Goal: Transaction & Acquisition: Purchase product/service

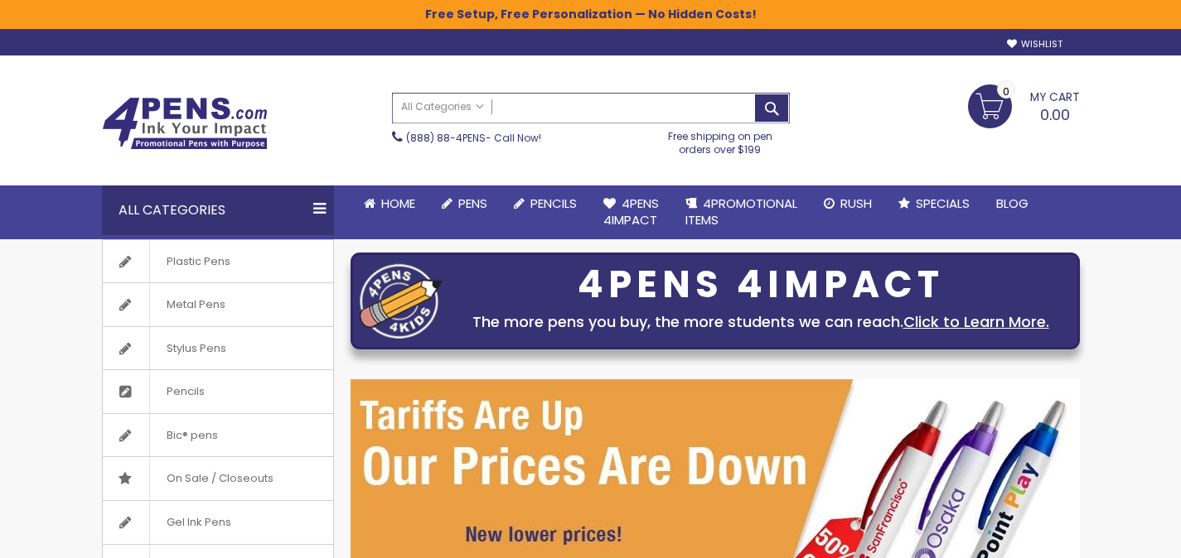
click at [631, 108] on input "Search" at bounding box center [591, 108] width 396 height 29
paste input "**********"
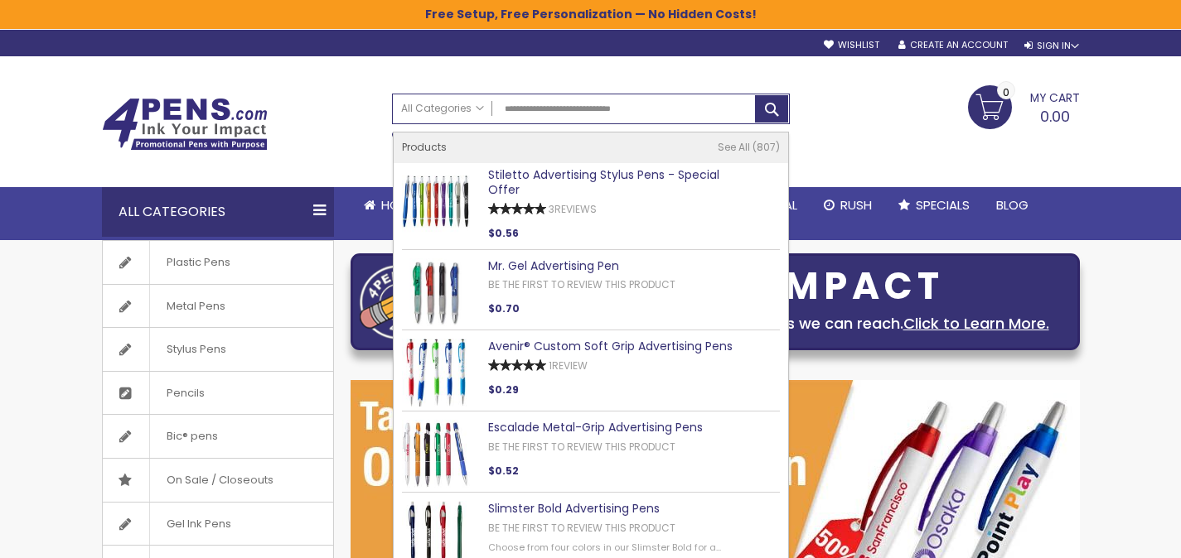
click at [635, 177] on link "Stiletto Advertising Stylus Pens - Special Offer" at bounding box center [603, 183] width 231 height 32
type input "**********"
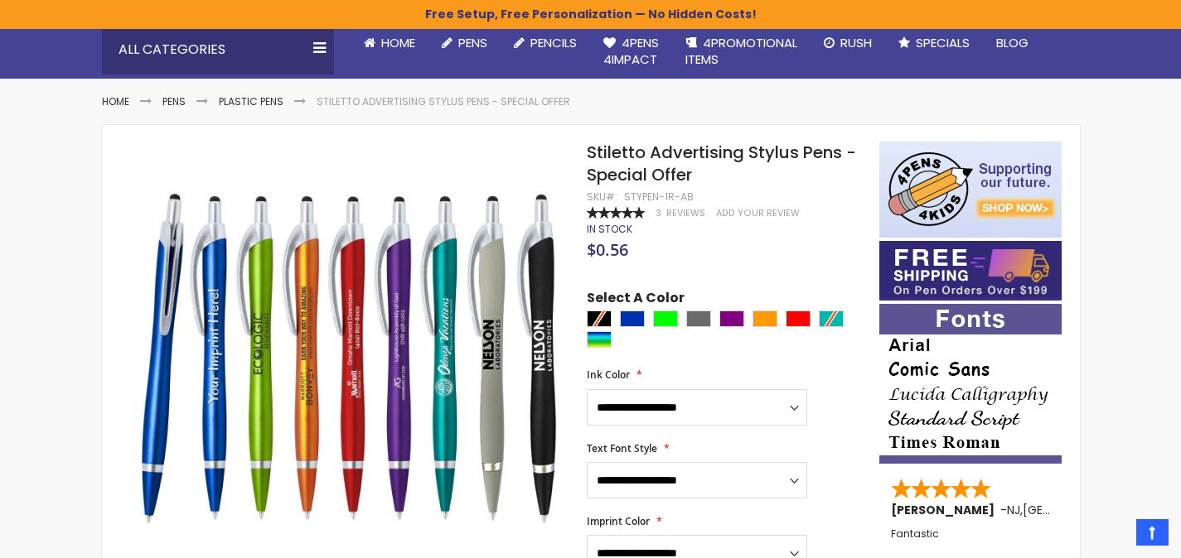
scroll to position [162, 0]
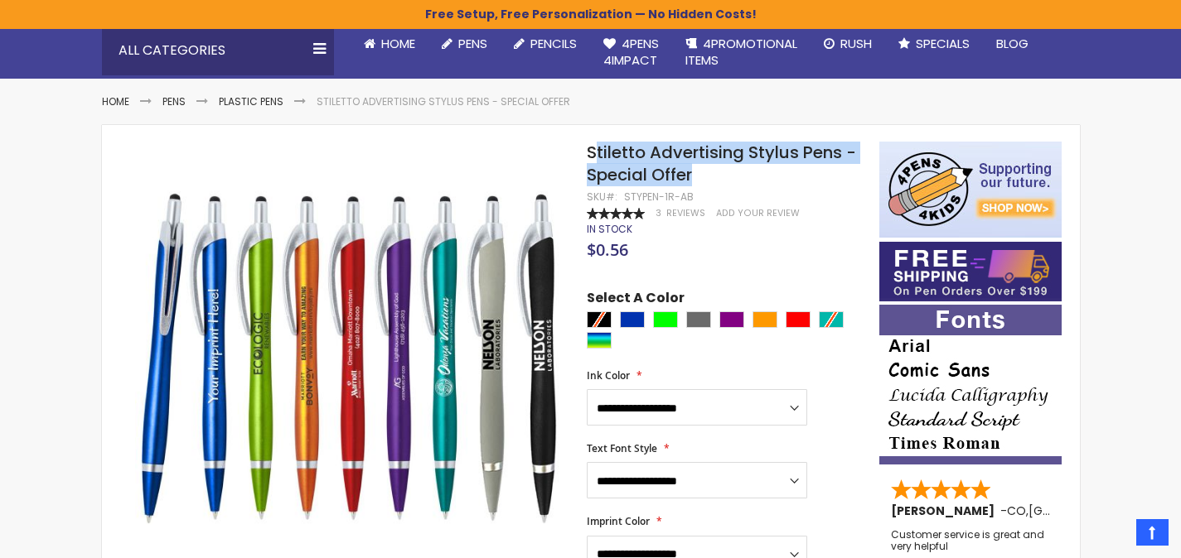
drag, startPoint x: 752, startPoint y: 183, endPoint x: 596, endPoint y: 157, distance: 158.8
click at [596, 157] on h1 "Stiletto Advertising Stylus Pens - Special Offer" at bounding box center [724, 164] width 275 height 45
drag, startPoint x: 590, startPoint y: 150, endPoint x: 697, endPoint y: 172, distance: 109.2
click at [697, 172] on h1 "Stiletto Advertising Stylus Pens - Special Offer" at bounding box center [724, 164] width 275 height 45
copy span "Stiletto Advertising Stylus Pens - Special Offer"
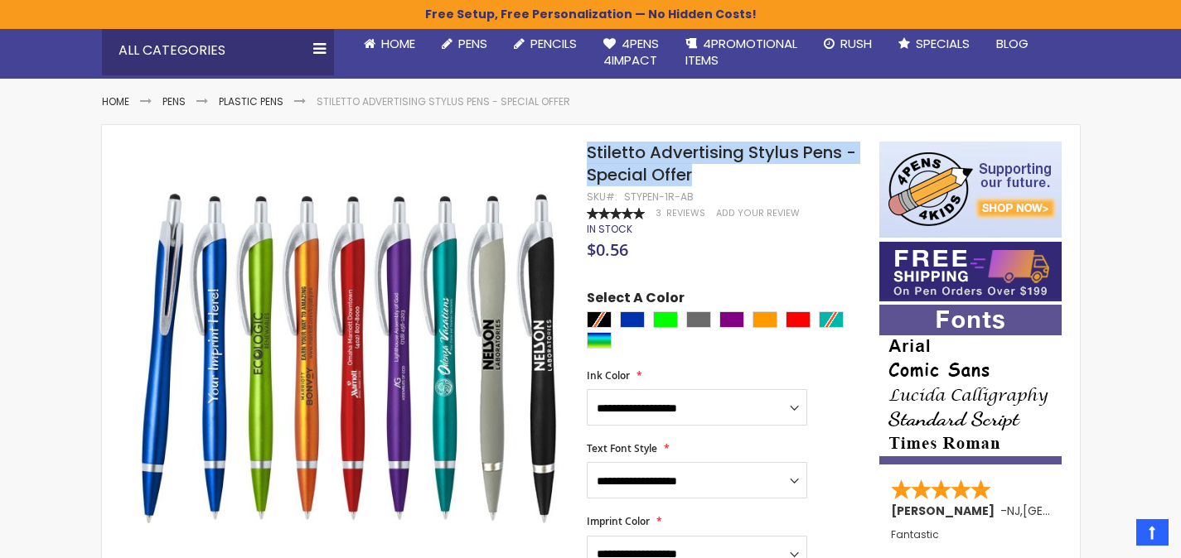
click at [695, 162] on span "Stiletto Advertising Stylus Pens - Special Offer" at bounding box center [721, 164] width 269 height 46
drag, startPoint x: 716, startPoint y: 181, endPoint x: 589, endPoint y: 147, distance: 131.2
click at [589, 147] on h1 "Stiletto Advertising Stylus Pens - Special Offer" at bounding box center [724, 164] width 275 height 45
copy span "Stiletto Advertising Stylus Pens - Special Offer"
